Goal: Task Accomplishment & Management: Manage account settings

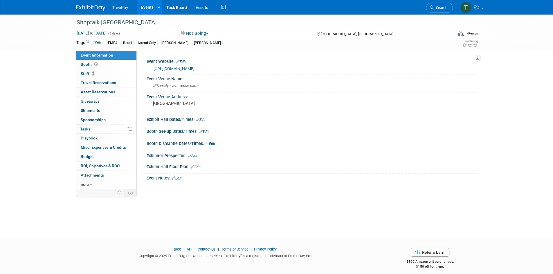
click at [148, 3] on link "Events" at bounding box center [147, 7] width 21 height 15
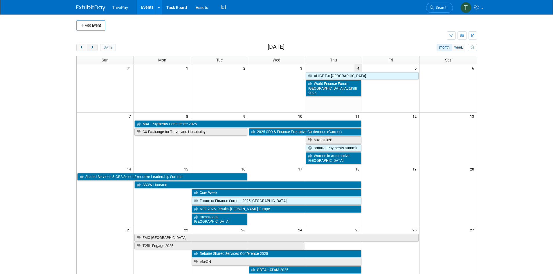
click at [95, 49] on button "next" at bounding box center [92, 48] width 11 height 8
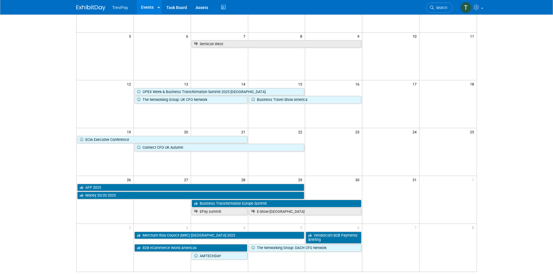
scroll to position [87, 0]
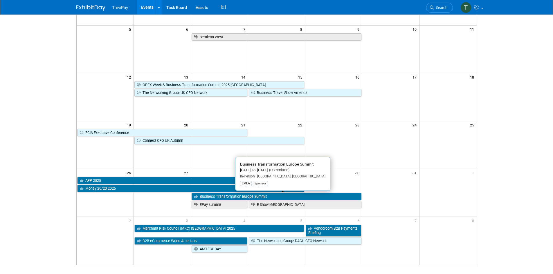
click at [237, 196] on link "Business Transformation Europe Summit" at bounding box center [277, 197] width 170 height 8
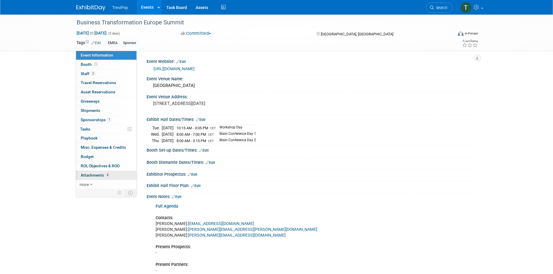
click at [92, 174] on span "Attachments 4" at bounding box center [95, 175] width 29 height 5
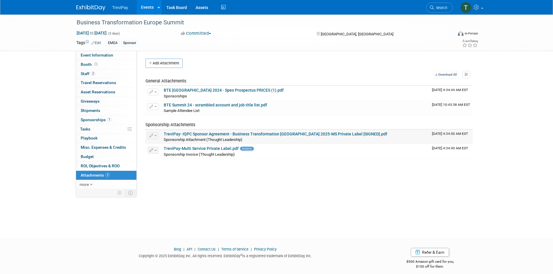
click at [189, 137] on div "Sponsorship Attachment (Thought Leadership)" at bounding box center [296, 140] width 264 height 6
click at [199, 133] on link "TreviPay- IQPC Sponsor Agreement - Business Transformation Europe 2025-MS Priva…" at bounding box center [276, 134] width 224 height 5
click at [85, 71] on link "2 Staff 2" at bounding box center [106, 73] width 60 height 9
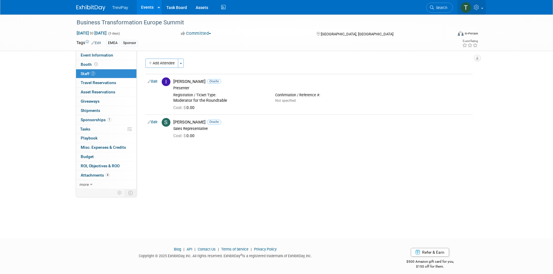
click at [480, 8] on icon at bounding box center [477, 7] width 7 height 5
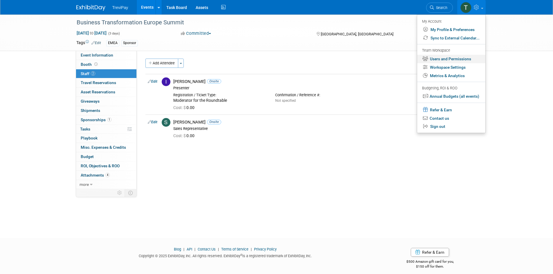
click at [461, 57] on link "Users and Permissions" at bounding box center [451, 59] width 68 height 8
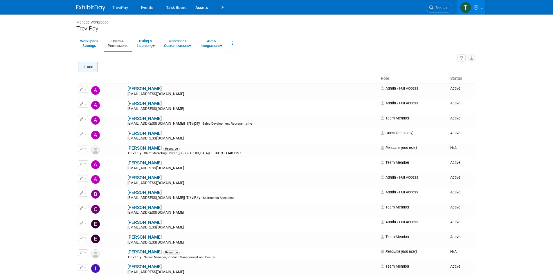
click at [90, 65] on button "Add" at bounding box center [88, 67] width 20 height 10
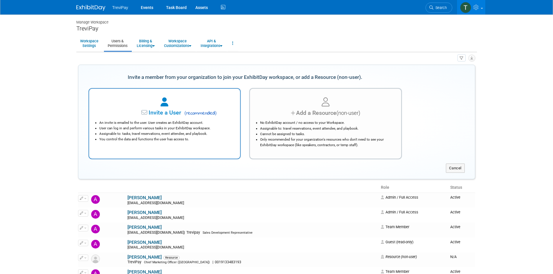
click at [159, 102] on div at bounding box center [164, 102] width 137 height 13
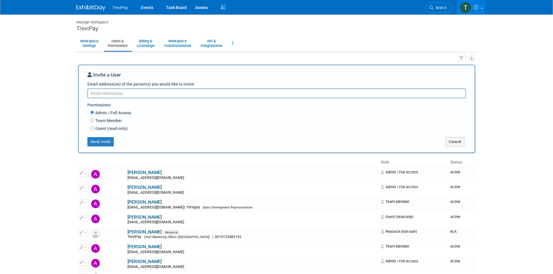
paste textarea "dkruger@trevipay.com"
type textarea "dkruger@trevipay.com"
click at [114, 122] on label "Team Member" at bounding box center [108, 121] width 28 height 6
click at [94, 122] on input "Team Member" at bounding box center [92, 121] width 4 height 4
radio input "true"
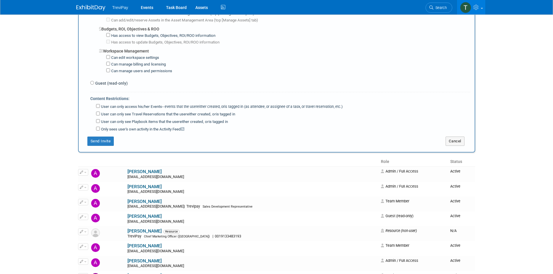
scroll to position [436, 0]
click at [101, 144] on button "Send Invite" at bounding box center [100, 140] width 27 height 9
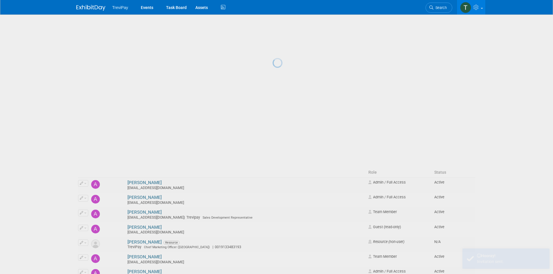
scroll to position [0, 0]
